Goal: Find specific page/section: Find specific page/section

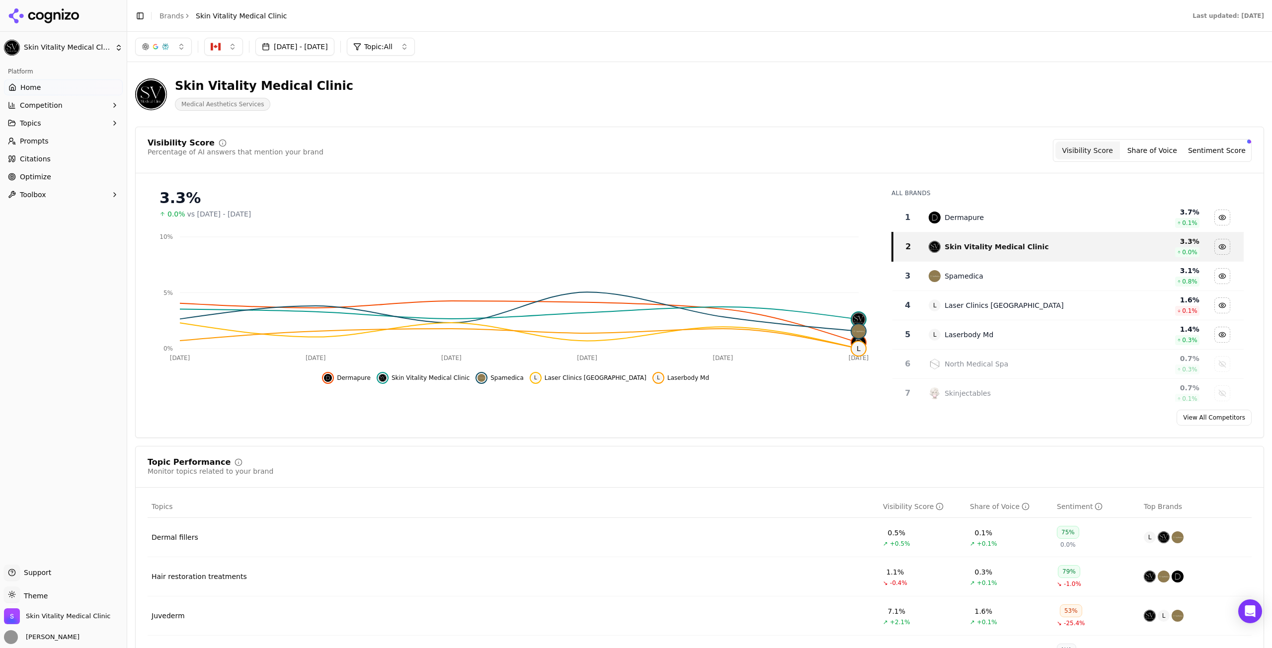
click at [217, 53] on button "button" at bounding box center [223, 47] width 39 height 18
click at [622, 109] on div "Skin Vitality Medical Clinic Medical Aesthetics Services" at bounding box center [699, 94] width 1129 height 49
click at [171, 50] on button "button" at bounding box center [163, 47] width 57 height 18
click at [550, 90] on div "Skin Vitality Medical Clinic Medical Aesthetics Services" at bounding box center [357, 94] width 445 height 33
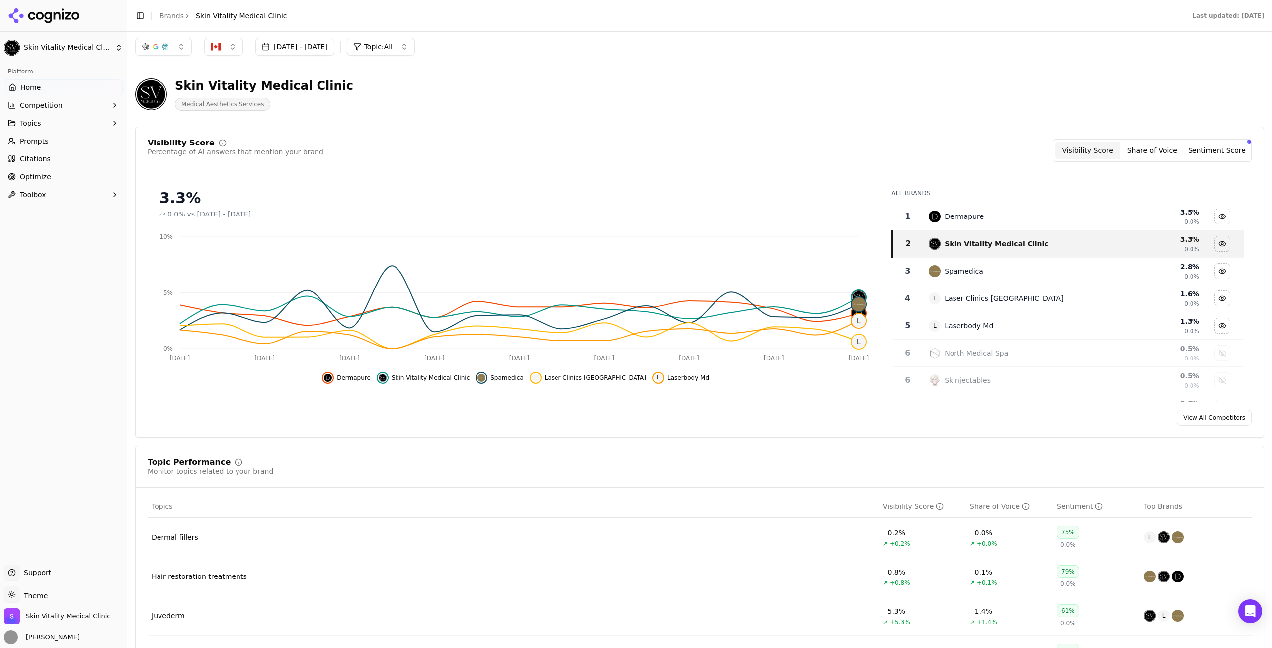
click at [68, 135] on link "Prompts" at bounding box center [63, 141] width 119 height 16
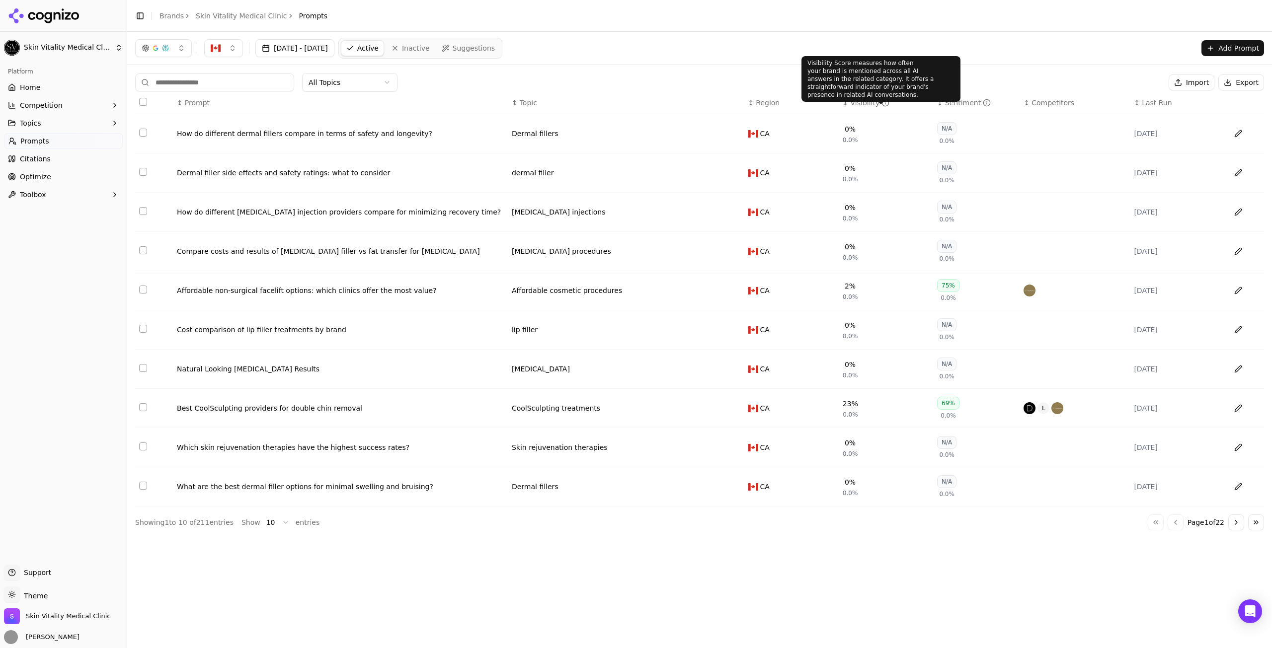
click at [839, 102] on th "↕ Visibility" at bounding box center [886, 103] width 94 height 22
